Goal: Navigation & Orientation: Find specific page/section

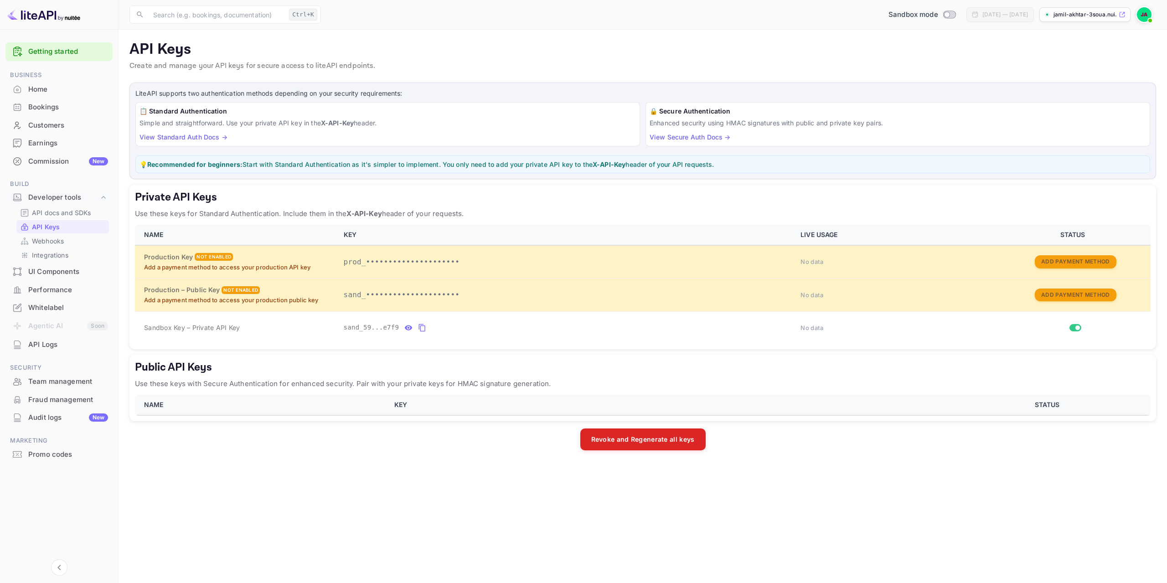
click at [62, 55] on link "Getting started" at bounding box center [68, 52] width 80 height 10
